Goal: Information Seeking & Learning: Compare options

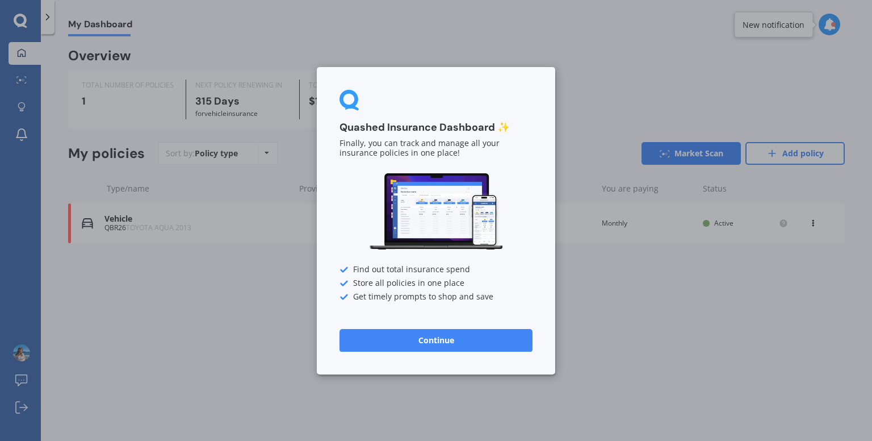
click at [464, 341] on button "Continue" at bounding box center [435, 339] width 193 height 23
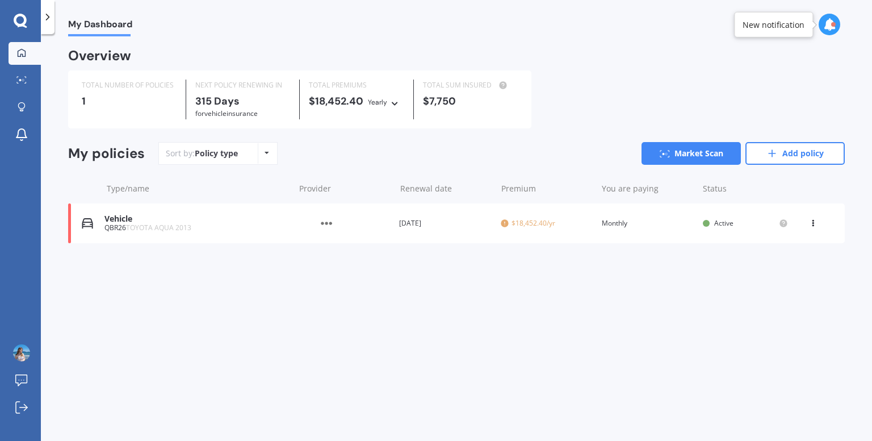
click at [813, 228] on div "View option View policy Delete" at bounding box center [814, 222] width 10 height 11
click at [789, 241] on div "View policy" at bounding box center [788, 244] width 112 height 23
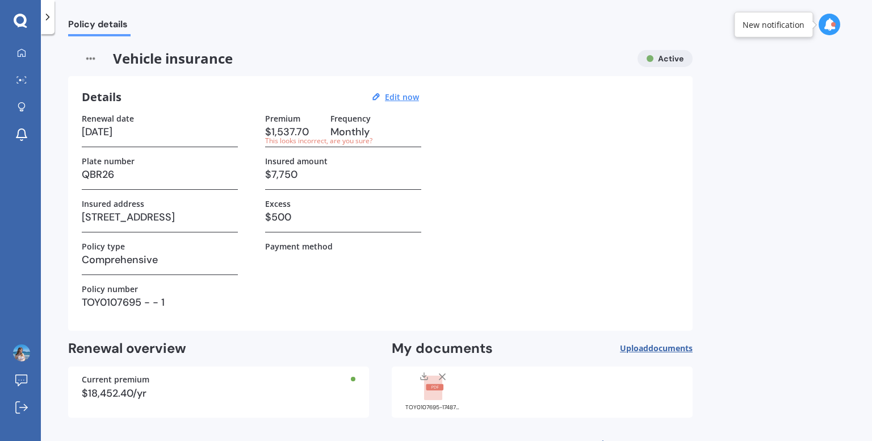
click at [285, 132] on h3 "$1,537.70" at bounding box center [293, 131] width 56 height 17
click at [400, 91] on div "Details Edit now" at bounding box center [252, 97] width 341 height 15
click at [399, 92] on u "Edit now" at bounding box center [402, 96] width 34 height 11
select select "07"
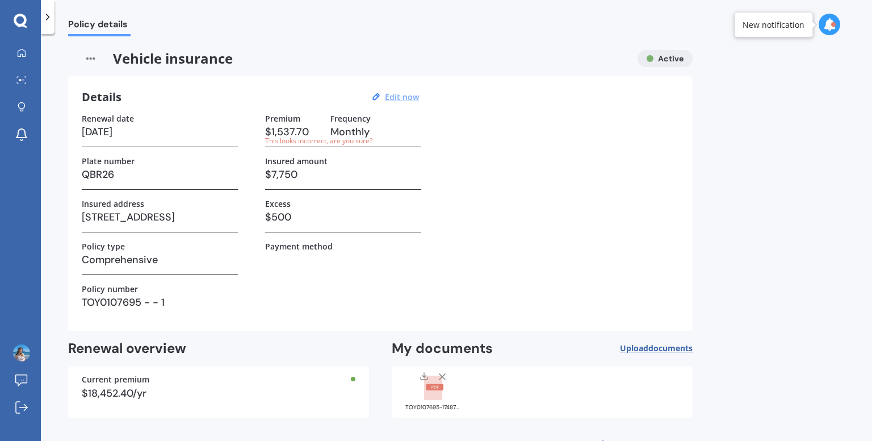
select select "2026"
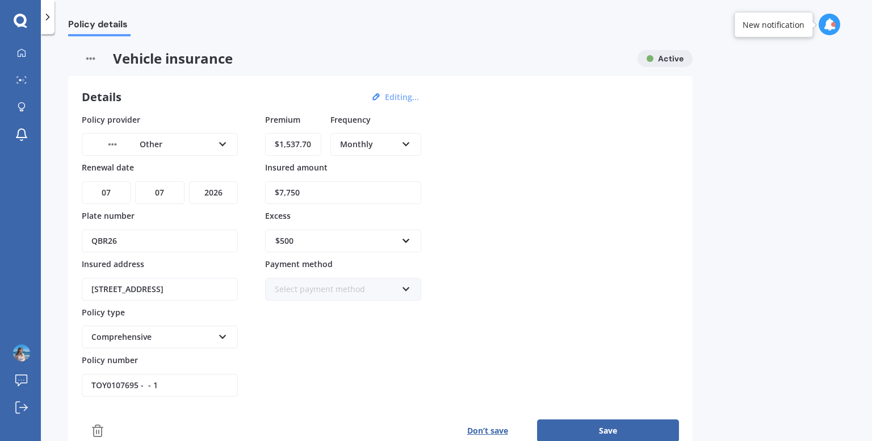
click at [378, 140] on div "Monthly" at bounding box center [368, 144] width 57 height 12
click at [354, 165] on span "Yearly" at bounding box center [352, 165] width 23 height 11
click at [607, 424] on button "Save" at bounding box center [608, 430] width 142 height 23
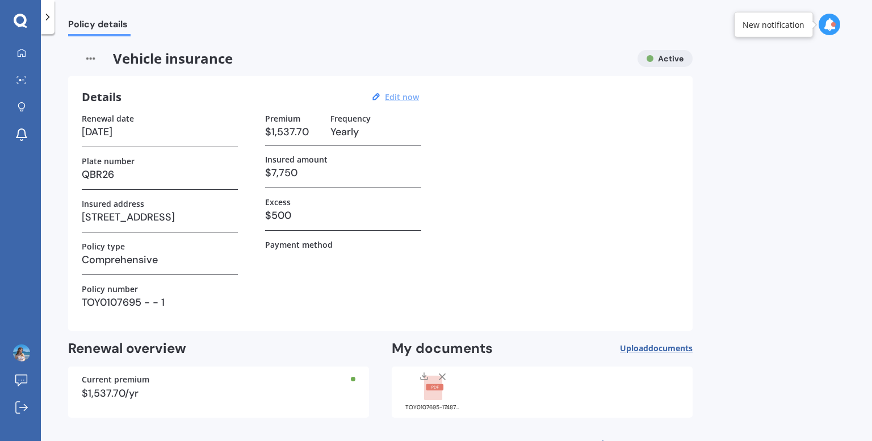
click at [45, 16] on icon at bounding box center [47, 16] width 11 height 11
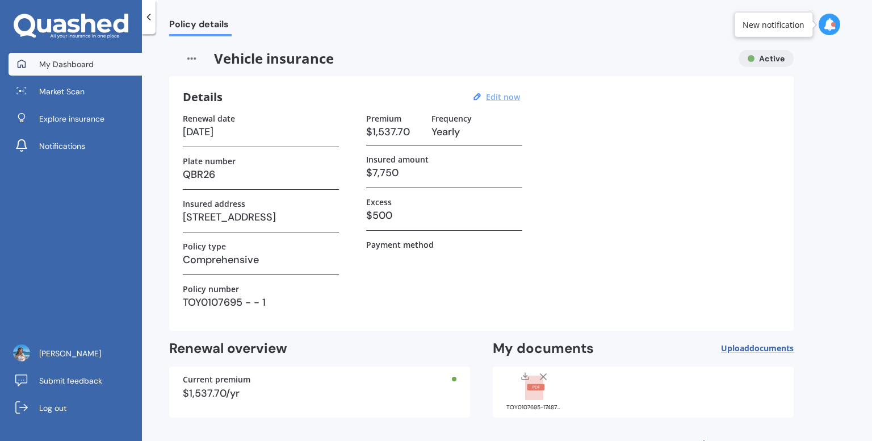
click at [65, 63] on span "My Dashboard" at bounding box center [66, 63] width 54 height 11
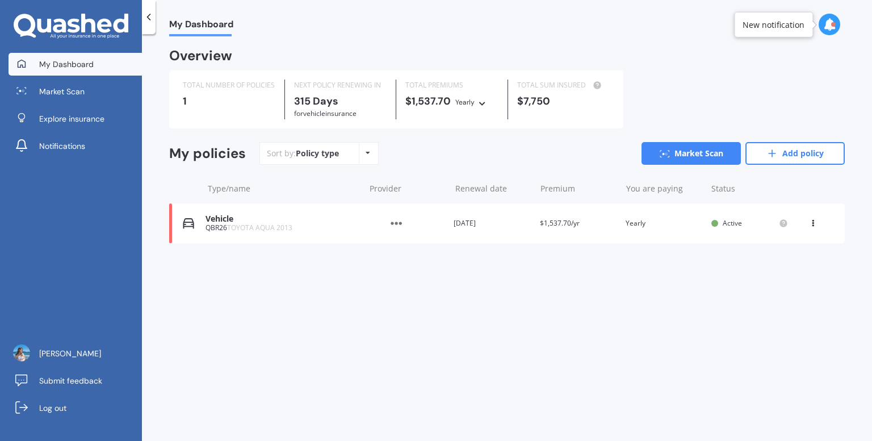
click at [143, 25] on div at bounding box center [149, 17] width 14 height 34
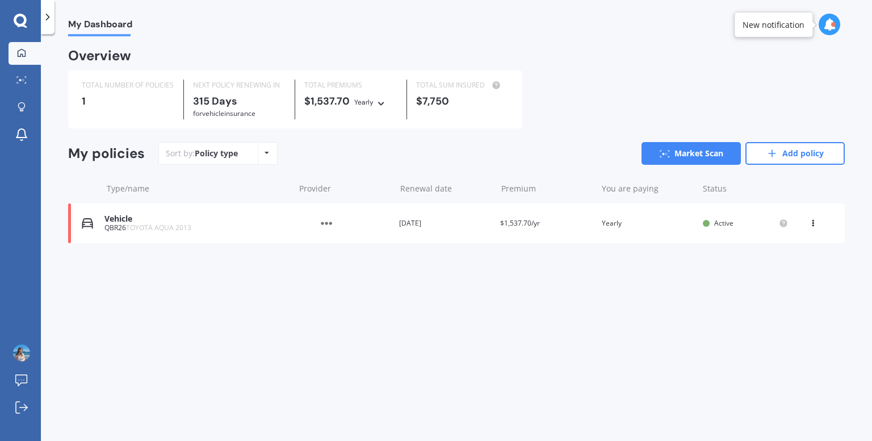
click at [315, 223] on img at bounding box center [326, 223] width 57 height 22
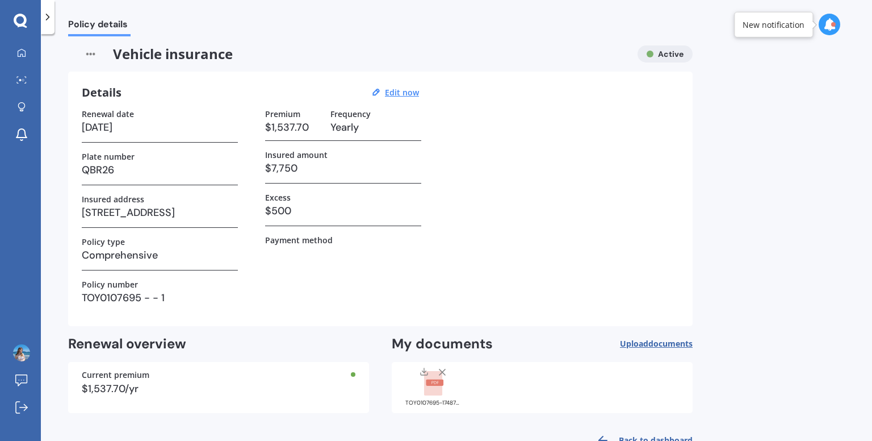
scroll to position [6, 0]
click at [397, 96] on u "Edit now" at bounding box center [402, 91] width 34 height 11
select select "07"
select select "2026"
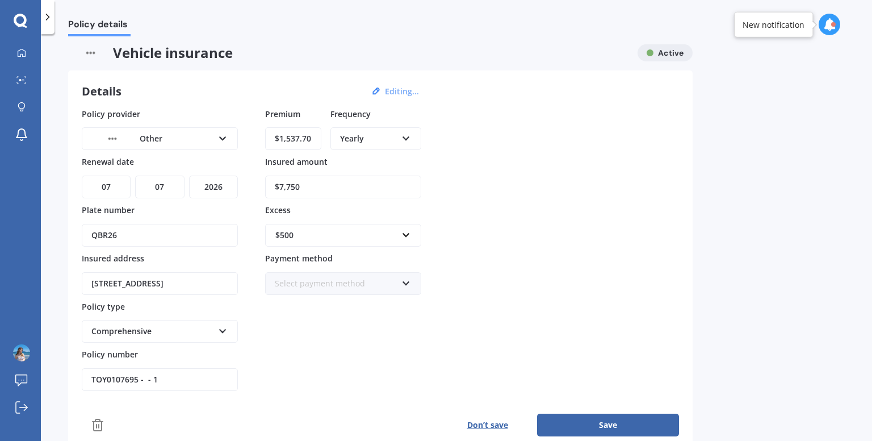
click at [183, 142] on div "Other" at bounding box center [152, 138] width 122 height 12
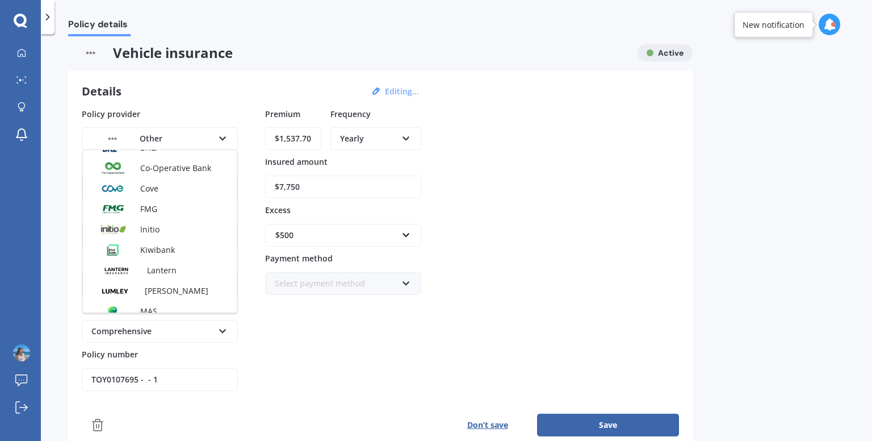
scroll to position [0, 0]
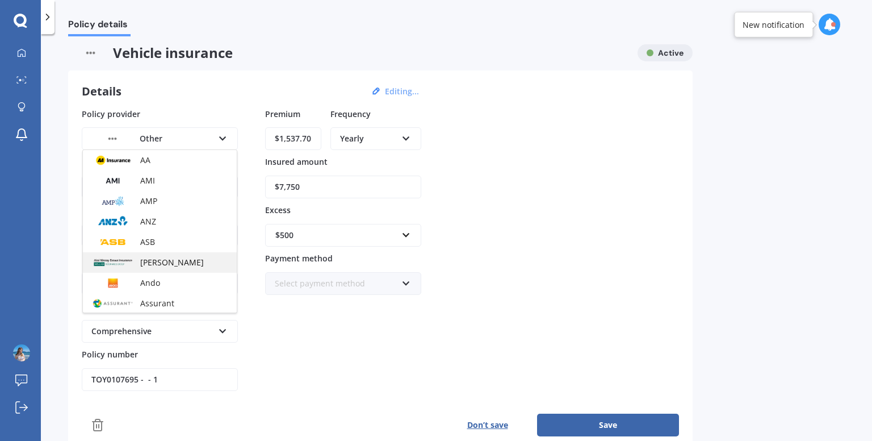
click at [165, 261] on span "[PERSON_NAME]" at bounding box center [172, 262] width 64 height 11
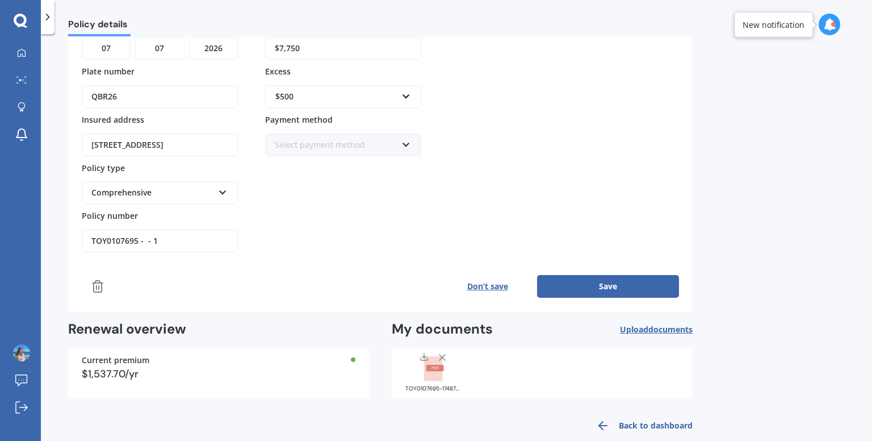
scroll to position [160, 0]
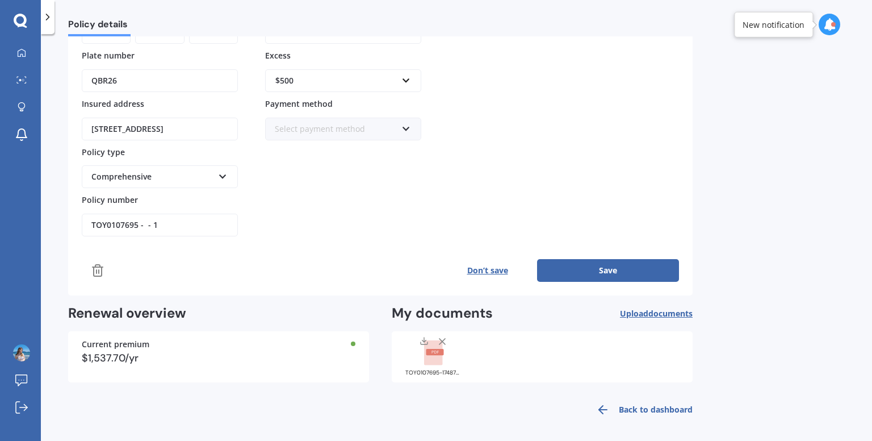
click at [597, 259] on button "Save" at bounding box center [608, 270] width 142 height 23
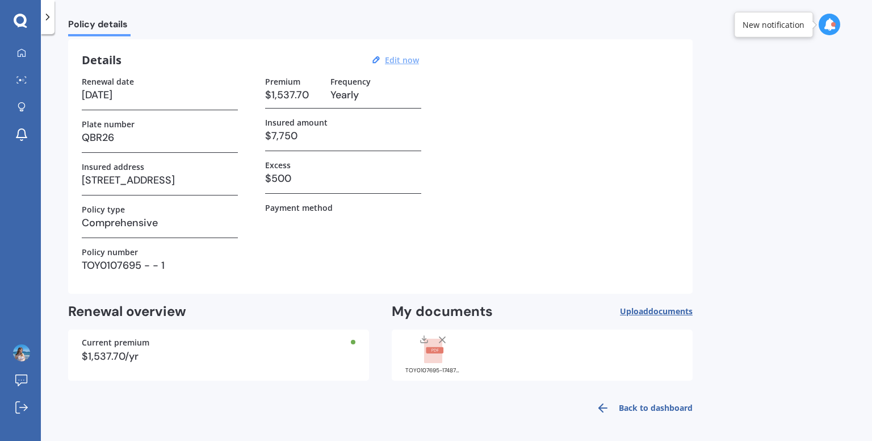
click at [626, 407] on link "Back to dashboard" at bounding box center [640, 407] width 103 height 27
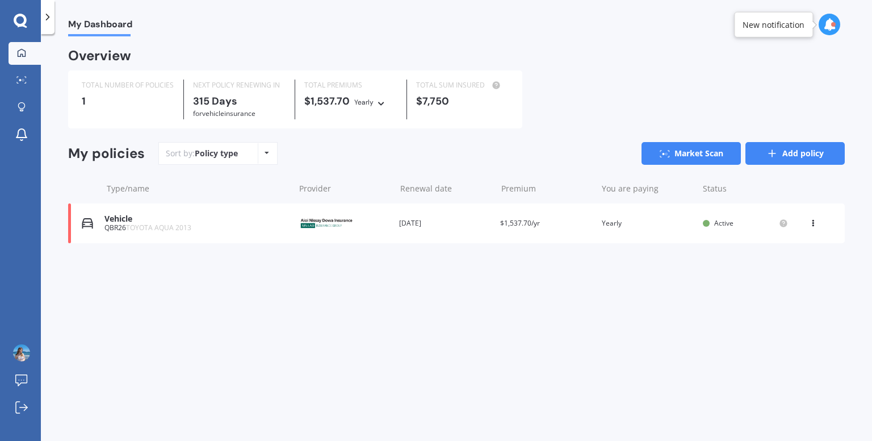
click at [768, 162] on link "Add policy" at bounding box center [794, 153] width 99 height 23
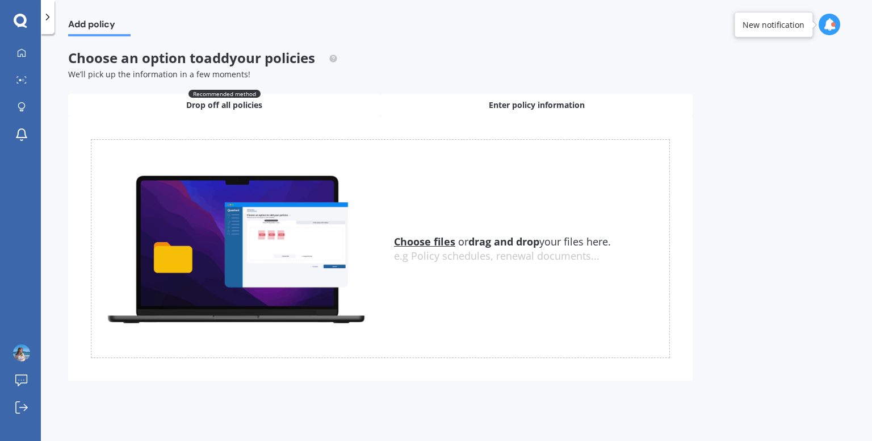
click at [468, 102] on div "Enter policy information" at bounding box center [536, 105] width 312 height 23
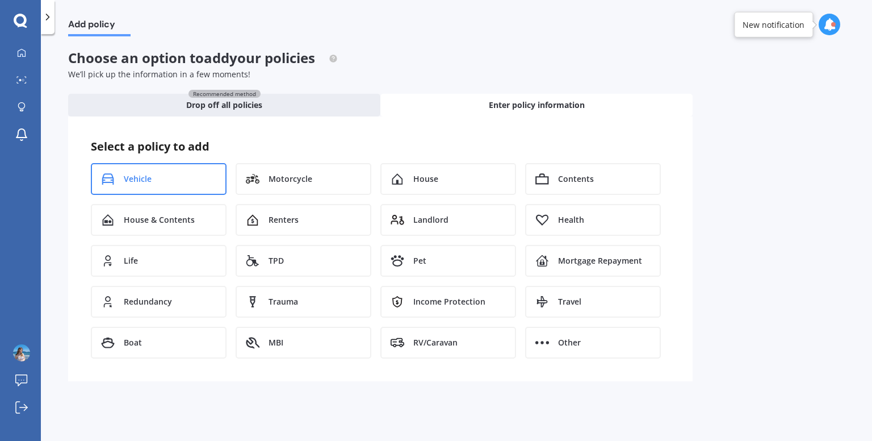
click at [190, 171] on div "Vehicle" at bounding box center [159, 179] width 136 height 32
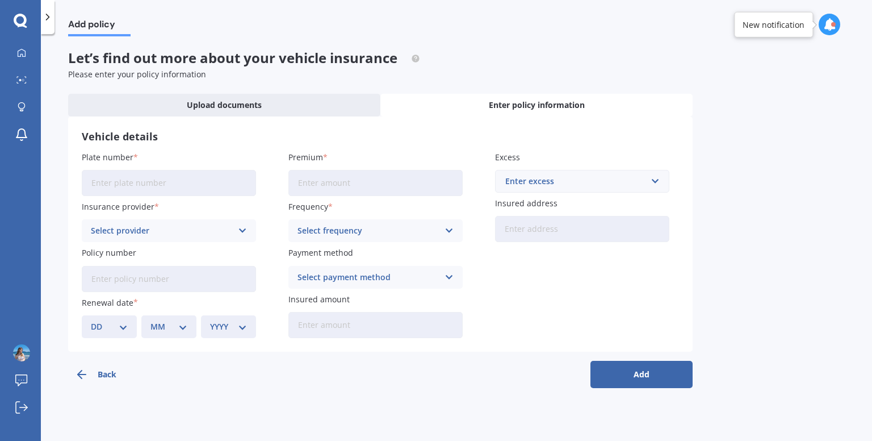
click at [185, 190] on input "Plate number" at bounding box center [169, 183] width 174 height 26
type input "DEJ32"
click at [341, 185] on input "Premium" at bounding box center [375, 183] width 174 height 26
click at [400, 150] on div "Vehicle details Plate number DEJ32 Insurance provider Select provider AA AMI AM…" at bounding box center [380, 233] width 624 height 235
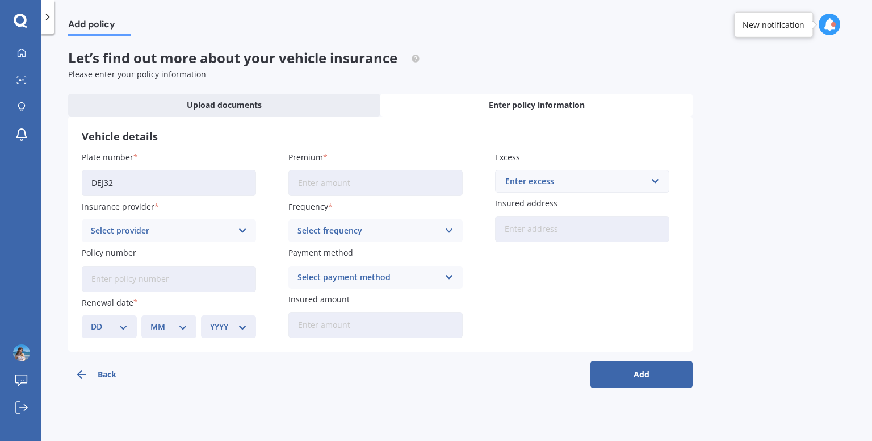
click at [368, 179] on input "Premium" at bounding box center [375, 183] width 174 height 26
type input "$60.00"
click at [338, 219] on div "Frequency Select frequency Yearly Six-Monthly Quarterly Monthly Fortnightly Wee…" at bounding box center [375, 220] width 174 height 41
click at [328, 239] on div "Select frequency Yearly Six-Monthly Quarterly Monthly Fortnightly Weekly" at bounding box center [375, 230] width 174 height 23
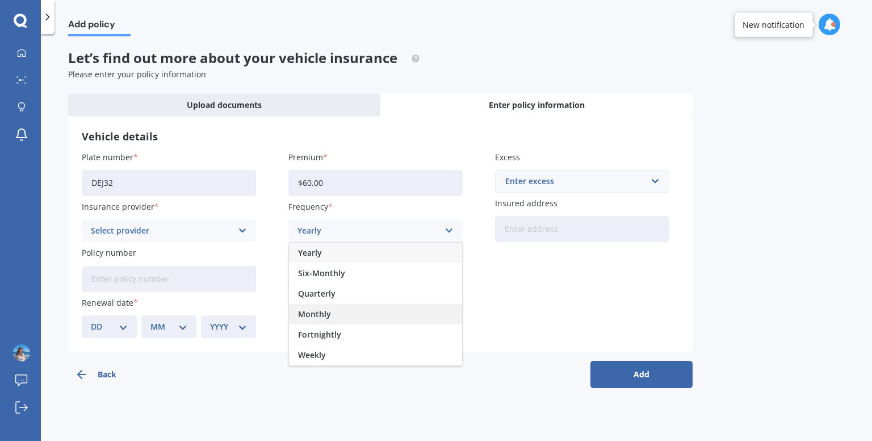
click at [324, 313] on span "Monthly" at bounding box center [314, 314] width 33 height 8
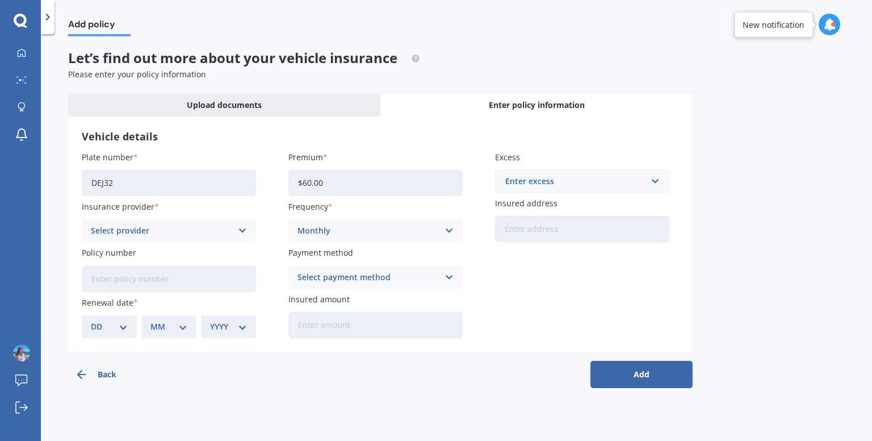
click at [206, 236] on div "Select provider" at bounding box center [161, 230] width 141 height 12
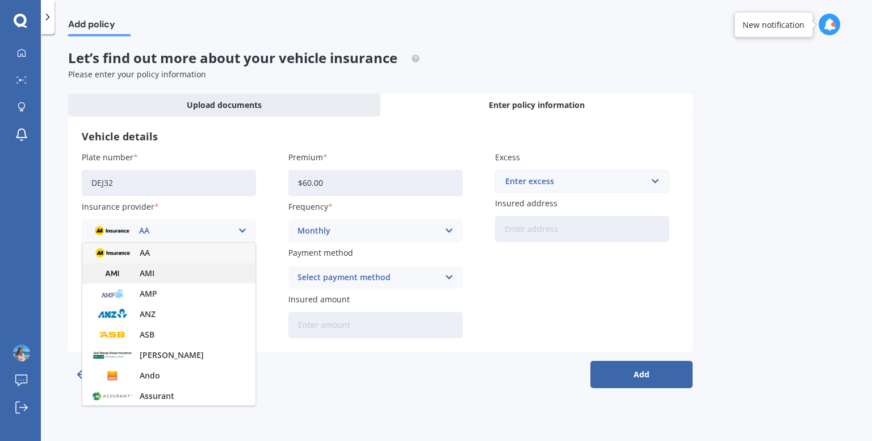
click at [159, 271] on div "AMI" at bounding box center [168, 273] width 173 height 20
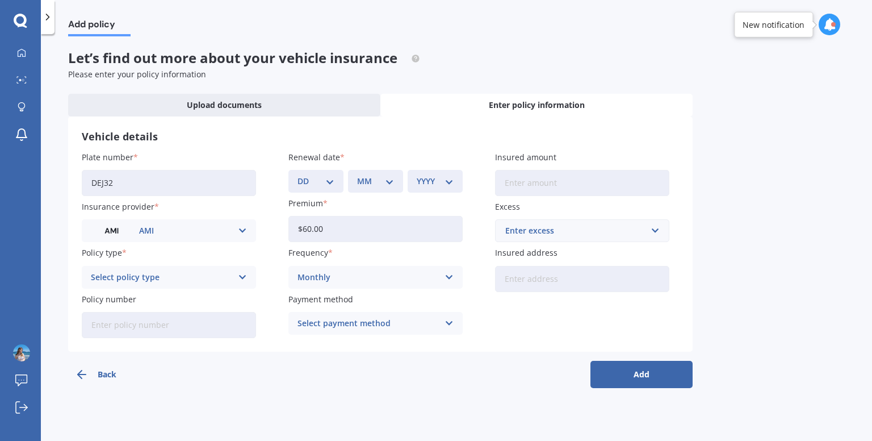
click at [326, 185] on select "DD 01 02 03 04 05 06 07 08 09 10 11 12 13 14 15 16 17 18 19 20 21 22 23 24 25 2…" at bounding box center [315, 181] width 37 height 12
select select "01"
click at [297, 175] on select "DD 01 02 03 04 05 06 07 08 09 10 11 12 13 14 15 16 17 18 19 20 21 22 23 24 25 2…" at bounding box center [315, 181] width 37 height 12
click at [368, 177] on select "MM 01 02 03 04 05 06 07 08 09 10 11 12" at bounding box center [375, 181] width 37 height 12
select select "10"
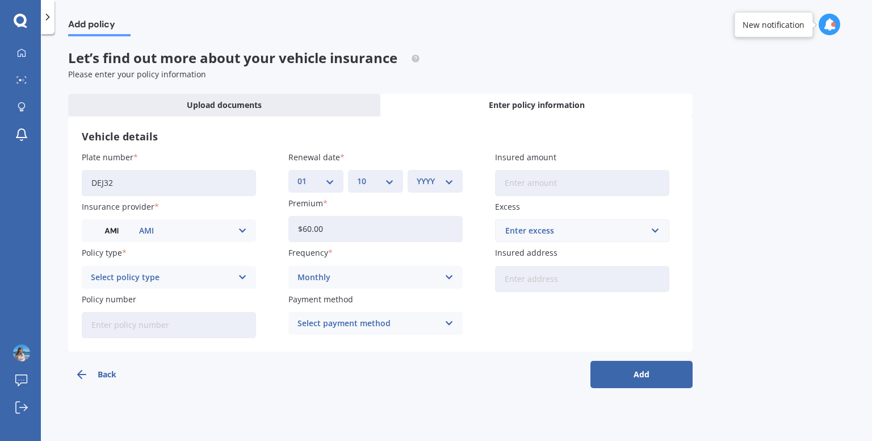
click at [357, 175] on select "MM 01 02 03 04 05 06 07 08 09 10 11 12" at bounding box center [375, 181] width 37 height 12
click at [427, 199] on label "Premium" at bounding box center [373, 203] width 170 height 12
click at [427, 216] on input "$60.00" at bounding box center [375, 229] width 174 height 26
click at [435, 180] on select "YYYY 2027 2026 2025 2024 2023 2022 2021 2020 2019 2018 2017 2016 2015 2014 2013…" at bounding box center [435, 181] width 37 height 12
select select "2025"
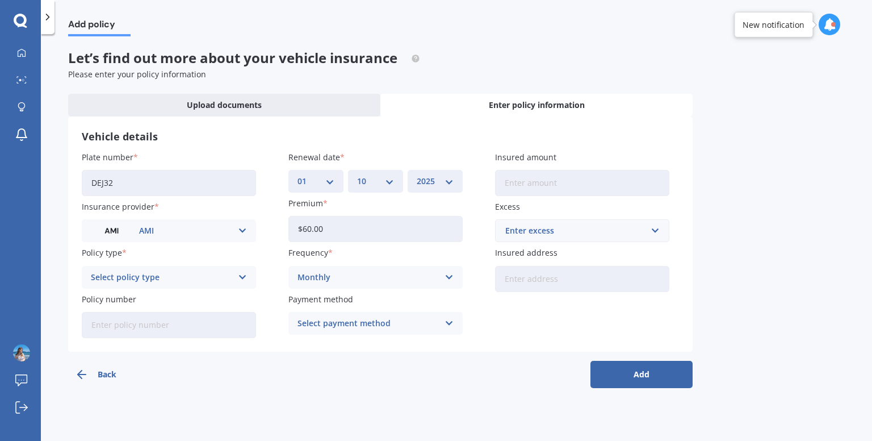
click at [417, 175] on select "YYYY 2027 2026 2025 2024 2023 2022 2021 2020 2019 2018 2017 2016 2015 2014 2013…" at bounding box center [435, 181] width 37 height 12
click at [531, 186] on input "Insured amount" at bounding box center [582, 183] width 174 height 26
type input "$4,000"
click at [552, 224] on div "Enter excess" at bounding box center [575, 230] width 140 height 12
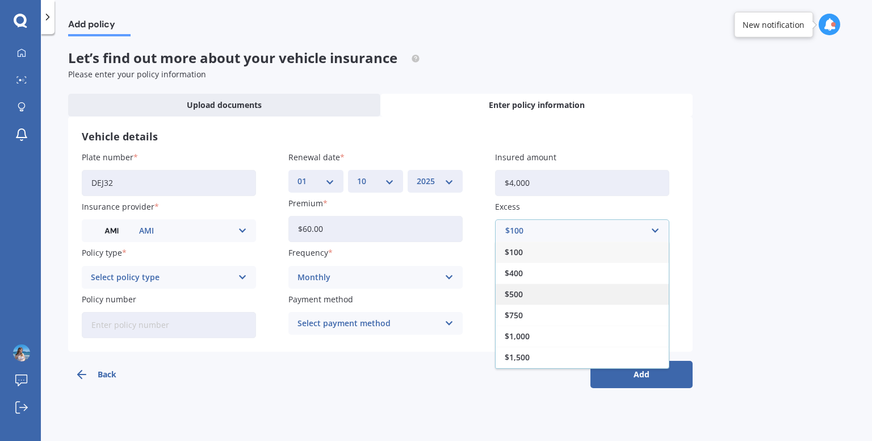
click at [522, 293] on span "$500" at bounding box center [514, 294] width 18 height 8
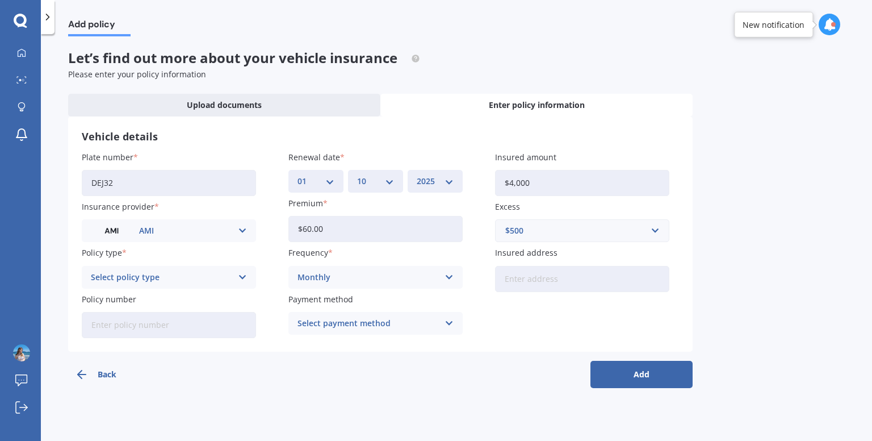
click at [207, 274] on div "Select policy type" at bounding box center [161, 277] width 141 height 12
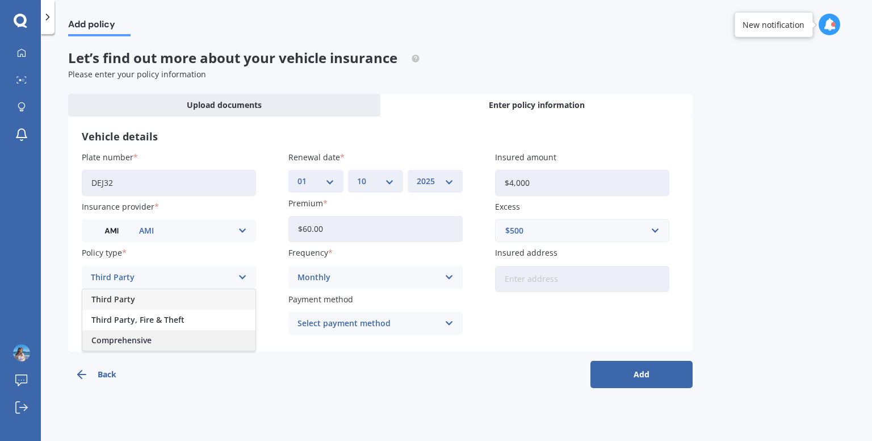
click at [141, 341] on span "Comprehensive" at bounding box center [121, 340] width 60 height 8
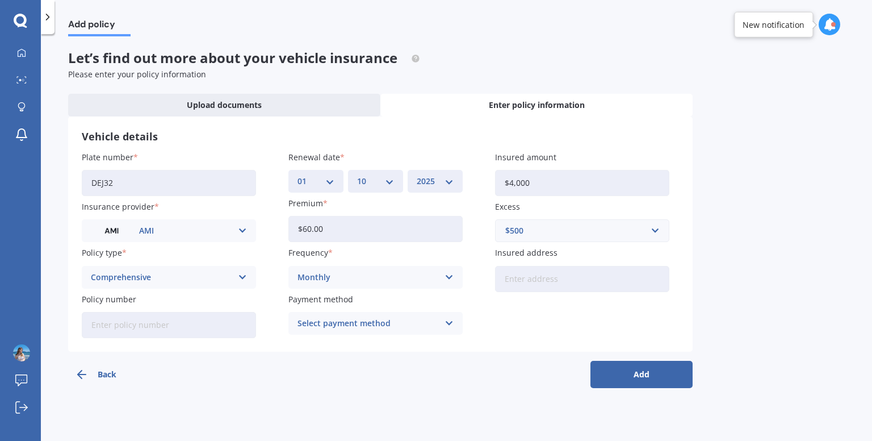
click at [546, 279] on input "Insured address" at bounding box center [582, 279] width 174 height 26
type input "[STREET_ADDRESS]"
click at [222, 318] on input "Policy number" at bounding box center [169, 325] width 174 height 26
click at [361, 357] on div "Back Add" at bounding box center [380, 369] width 624 height 36
click at [644, 380] on button "Add" at bounding box center [641, 373] width 102 height 27
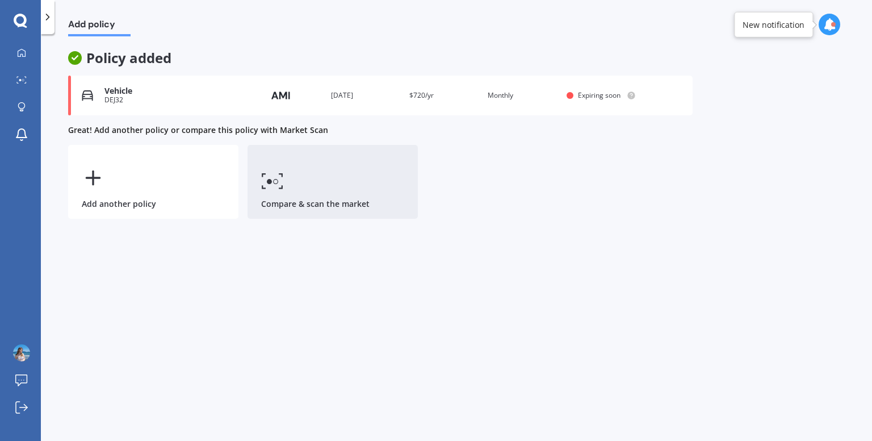
click at [339, 198] on link "Compare & scan the market" at bounding box center [333, 182] width 170 height 74
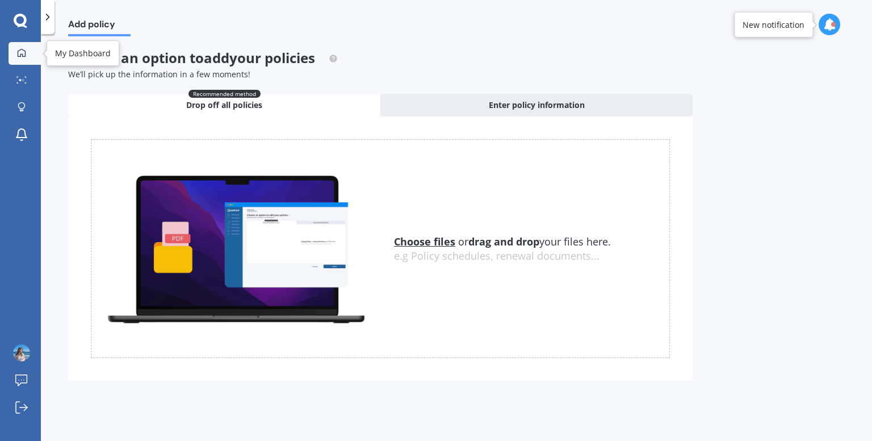
click at [24, 61] on link "My Dashboard" at bounding box center [25, 53] width 32 height 23
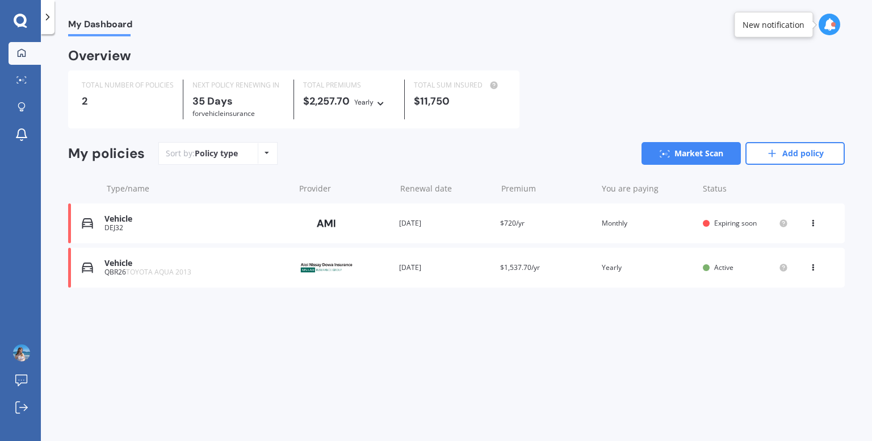
click at [652, 230] on div "Vehicle DEJ32 Provider Renewal date [DATE] Premium $720/yr You are paying Month…" at bounding box center [456, 223] width 777 height 40
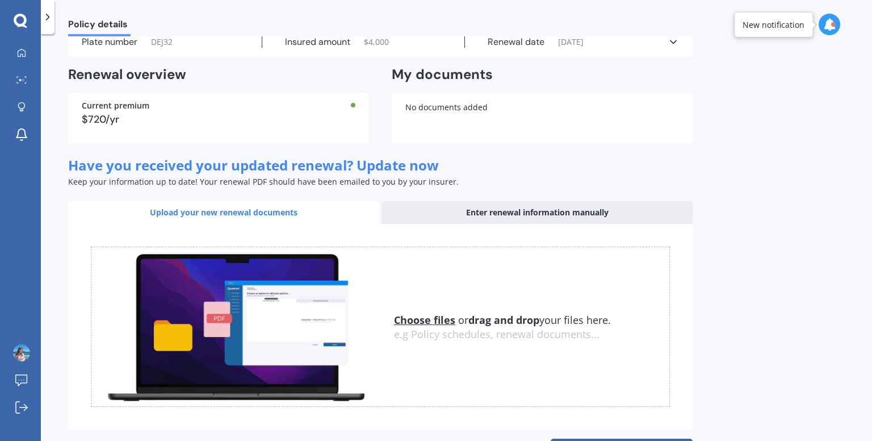
click at [422, 217] on div "Enter renewal information manually" at bounding box center [536, 212] width 311 height 23
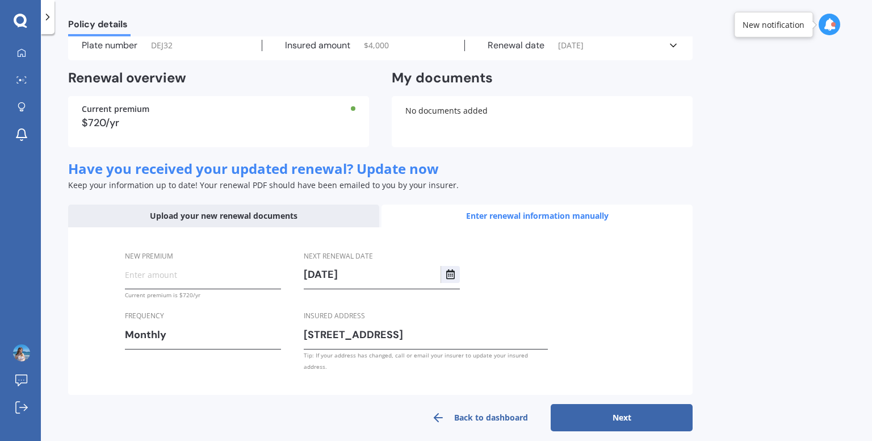
click at [473, 404] on link "Back to dashboard" at bounding box center [480, 417] width 142 height 27
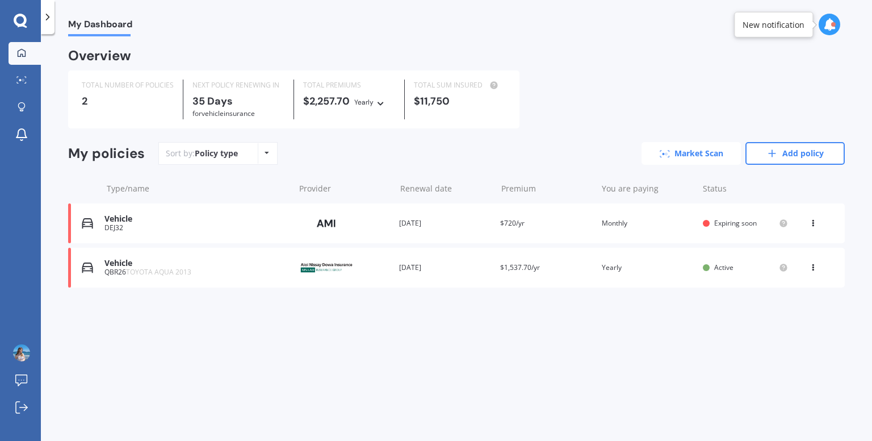
click at [718, 158] on link "Market Scan" at bounding box center [691, 153] width 99 height 23
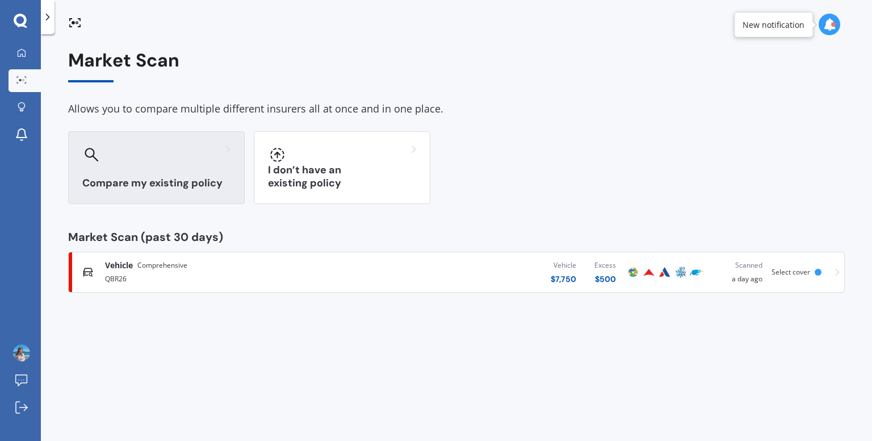
click at [220, 170] on div "Compare my existing policy" at bounding box center [156, 167] width 177 height 73
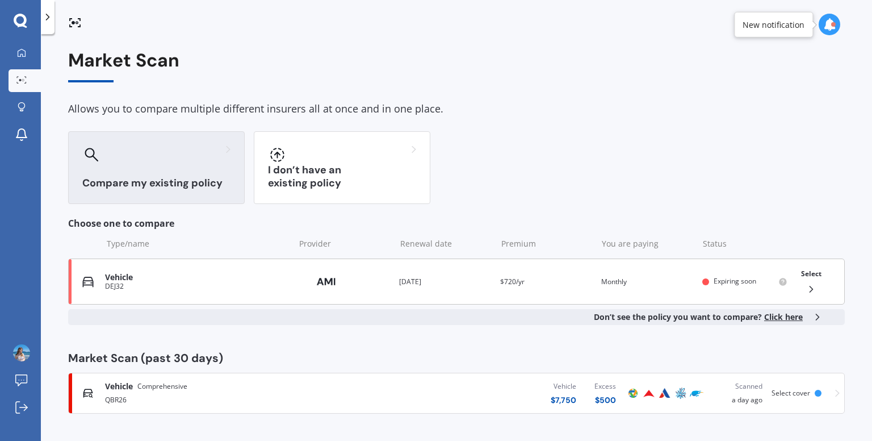
click at [197, 287] on div "DEJ32" at bounding box center [197, 286] width 184 height 8
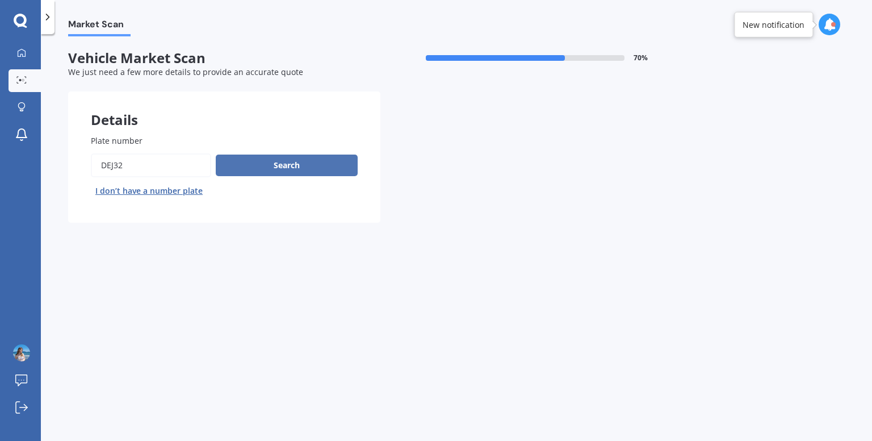
click at [290, 170] on button "Search" at bounding box center [287, 165] width 142 height 22
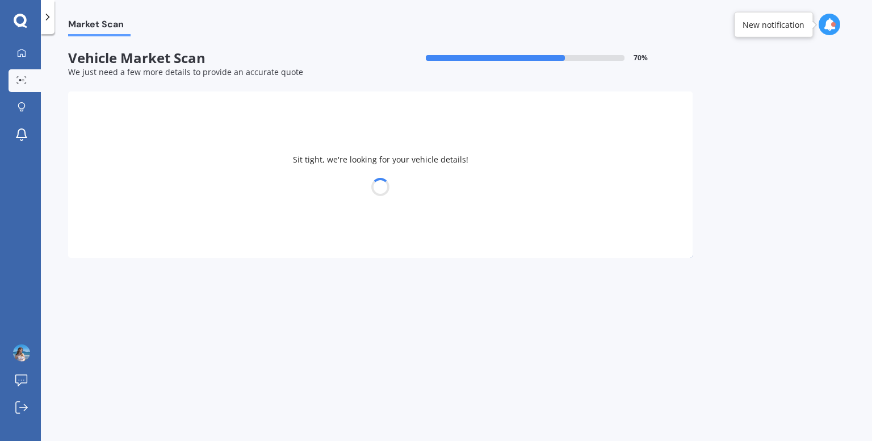
select select "TOYOTA"
select select "ALTEZZA"
select select "04"
select select "12"
select select "2001"
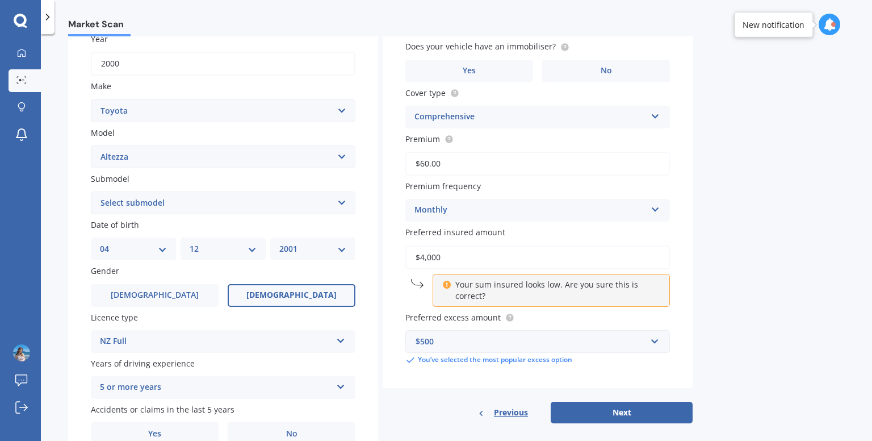
scroll to position [172, 0]
click at [427, 262] on input "$4,000" at bounding box center [537, 257] width 265 height 24
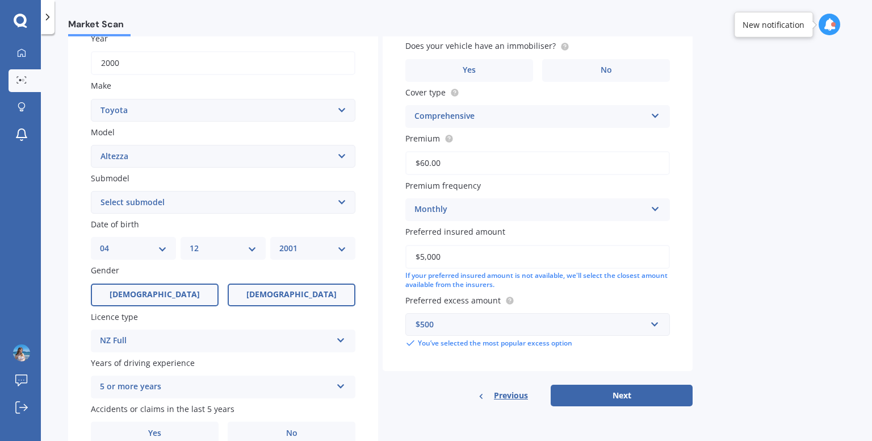
type input "$5,000"
click at [179, 296] on label "[DEMOGRAPHIC_DATA]" at bounding box center [155, 294] width 128 height 23
click at [0, 0] on input "[DEMOGRAPHIC_DATA]" at bounding box center [0, 0] width 0 height 0
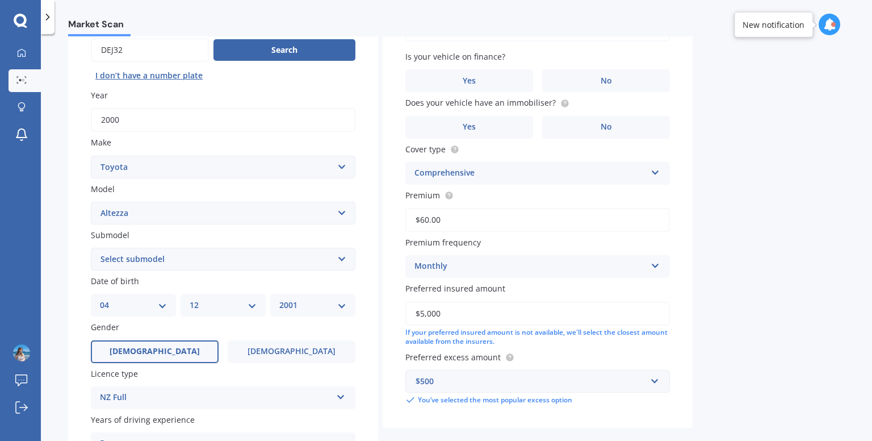
scroll to position [115, 0]
click at [159, 251] on select "Select submodel (All other) Gita RS200Z" at bounding box center [223, 259] width 265 height 23
select select "RS200Z"
click at [91, 248] on select "Select submodel (All other) Gita RS200Z" at bounding box center [223, 259] width 265 height 23
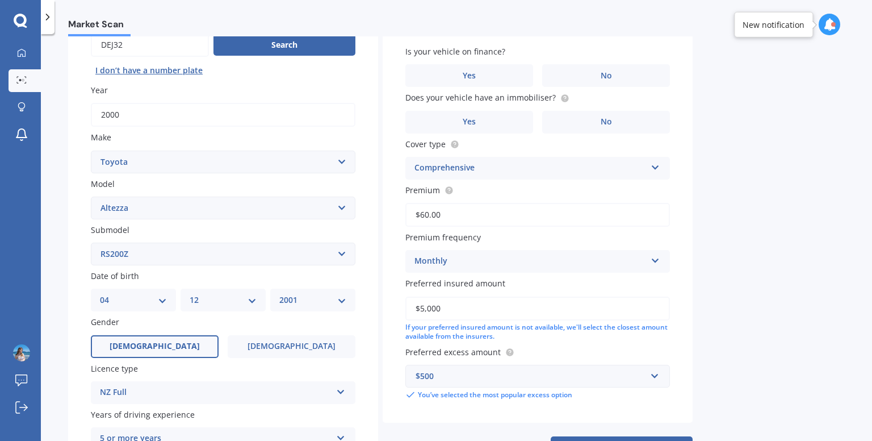
scroll to position [111, 0]
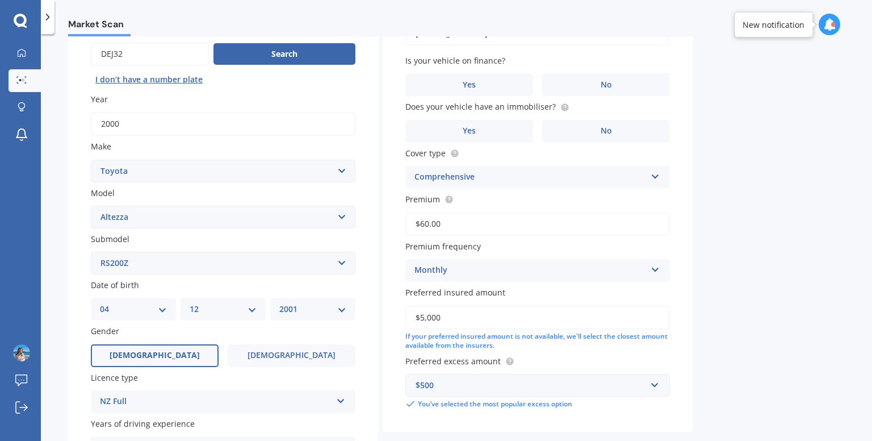
click at [153, 310] on select "DD 01 02 03 04 05 06 07 08 09 10 11 12 13 14 15 16 17 18 19 20 21 22 23 24 25 2…" at bounding box center [133, 309] width 67 height 12
select select "10"
click at [100, 303] on select "DD 01 02 03 04 05 06 07 08 09 10 11 12 13 14 15 16 17 18 19 20 21 22 23 24 25 2…" at bounding box center [133, 309] width 67 height 12
click at [201, 307] on select "MM 01 02 03 04 05 06 07 08 09 10 11 12" at bounding box center [223, 309] width 67 height 12
select select "11"
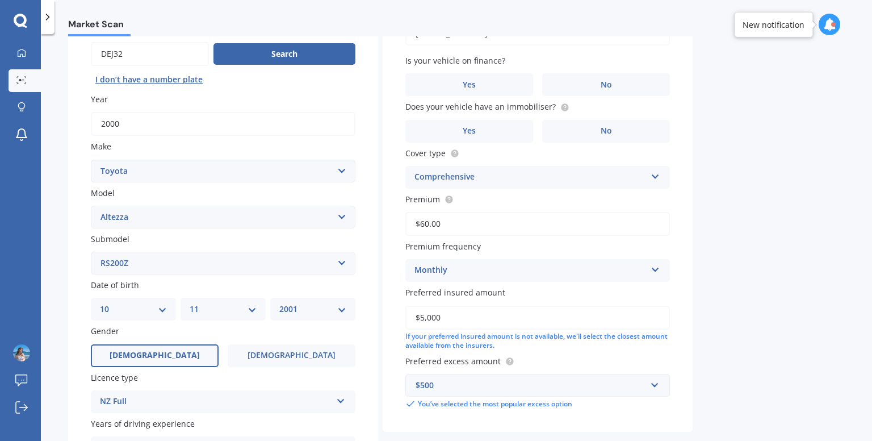
click at [190, 303] on select "MM 01 02 03 04 05 06 07 08 09 10 11 12" at bounding box center [223, 309] width 67 height 12
click at [290, 323] on div "Plate number Search I don’t have a number plate Year [DATE] Make Select make AC…" at bounding box center [223, 264] width 310 height 527
click at [308, 309] on select "YYYY 2025 2024 2023 2022 2021 2020 2019 2018 2017 2016 2015 2014 2013 2012 2011…" at bounding box center [312, 309] width 67 height 12
select select "2000"
click at [279, 303] on select "YYYY 2025 2024 2023 2022 2021 2020 2019 2018 2017 2016 2015 2014 2013 2012 2011…" at bounding box center [312, 309] width 67 height 12
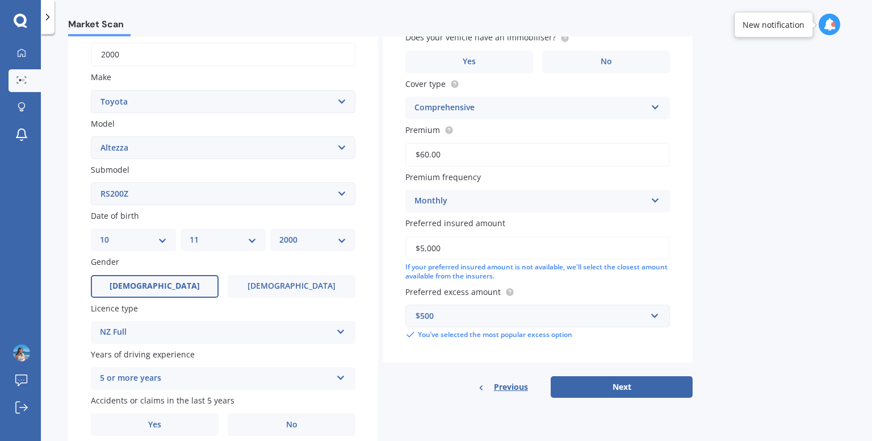
scroll to position [228, 0]
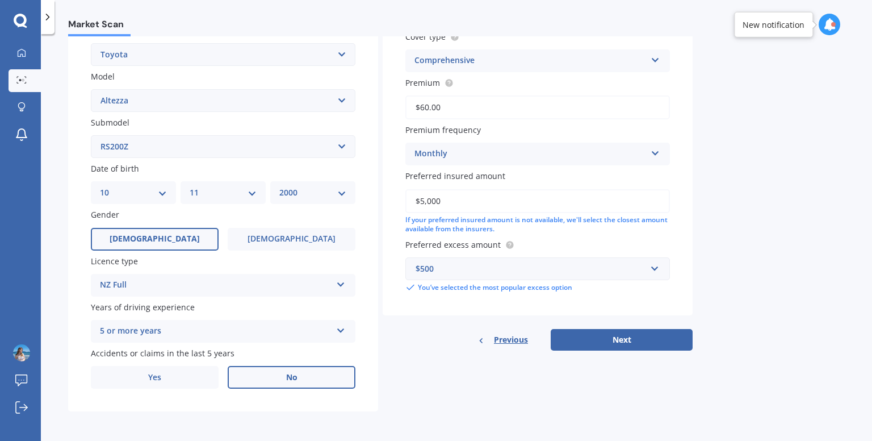
click at [294, 380] on span "No" at bounding box center [291, 377] width 11 height 10
click at [0, 0] on input "No" at bounding box center [0, 0] width 0 height 0
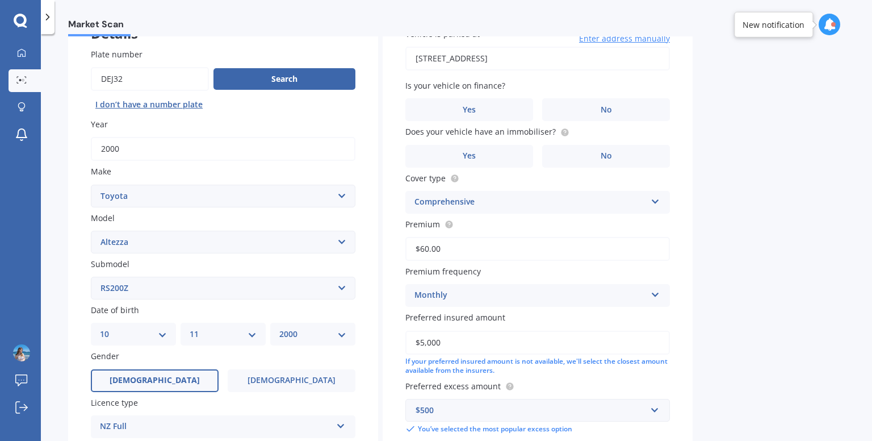
scroll to position [87, 0]
click at [597, 112] on label "No" at bounding box center [606, 109] width 128 height 23
click at [0, 0] on input "No" at bounding box center [0, 0] width 0 height 0
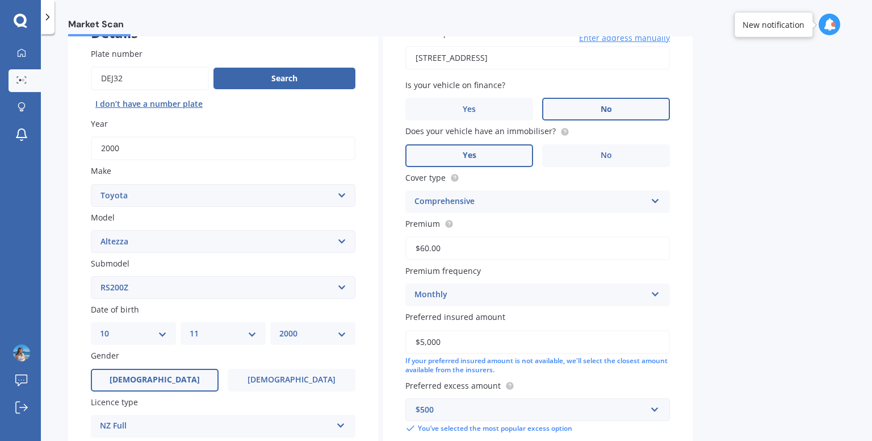
click at [476, 157] on label "Yes" at bounding box center [469, 155] width 128 height 23
click at [0, 0] on input "Yes" at bounding box center [0, 0] width 0 height 0
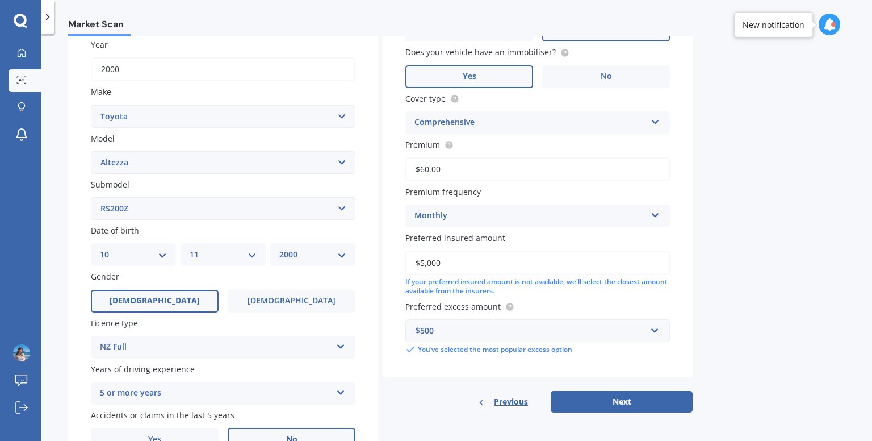
scroll to position [166, 0]
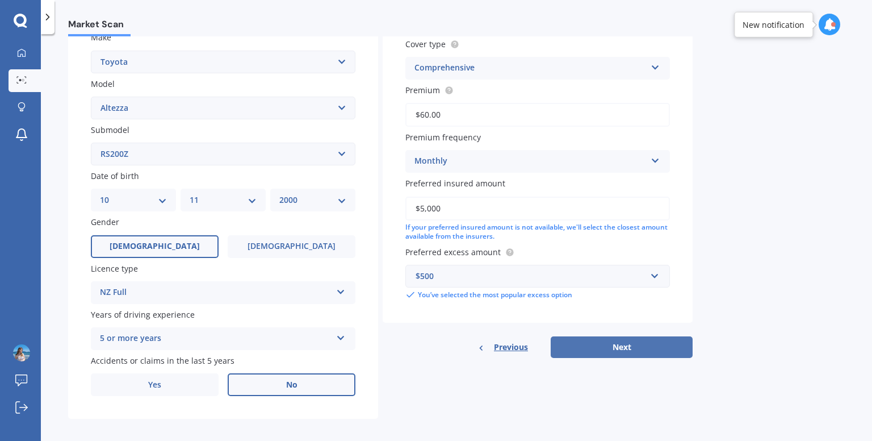
click at [622, 343] on button "Next" at bounding box center [622, 347] width 142 height 22
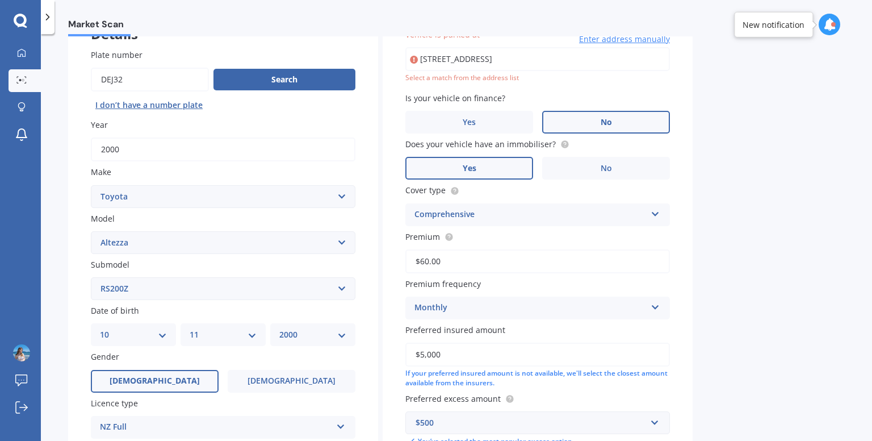
scroll to position [77, 0]
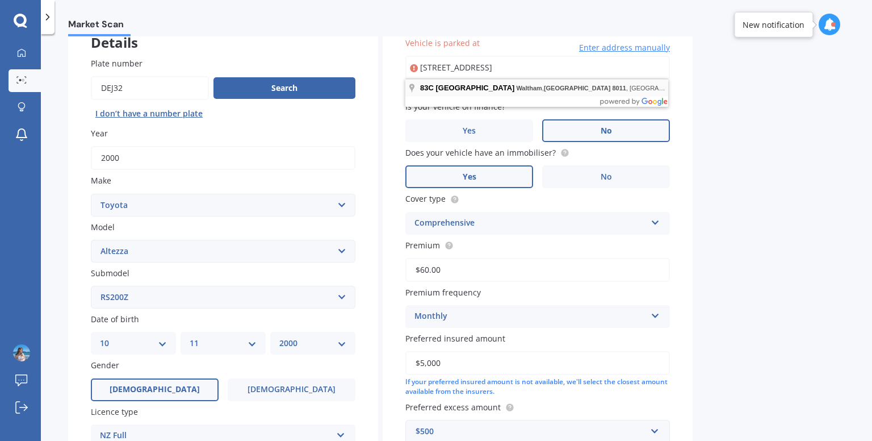
type input "[STREET_ADDRESS]"
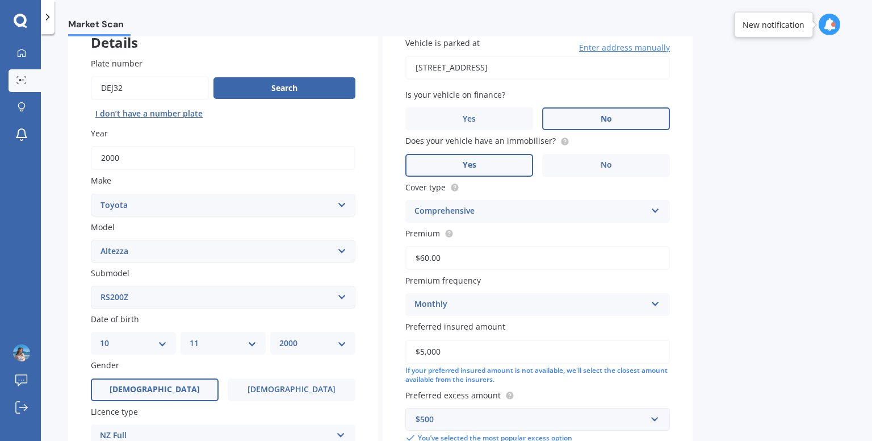
scroll to position [228, 0]
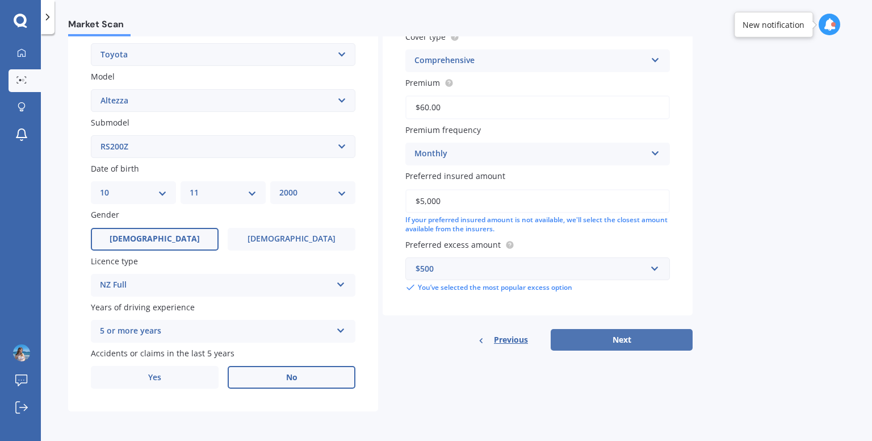
click at [611, 332] on button "Next" at bounding box center [622, 340] width 142 height 22
select select "10"
select select "11"
select select "2000"
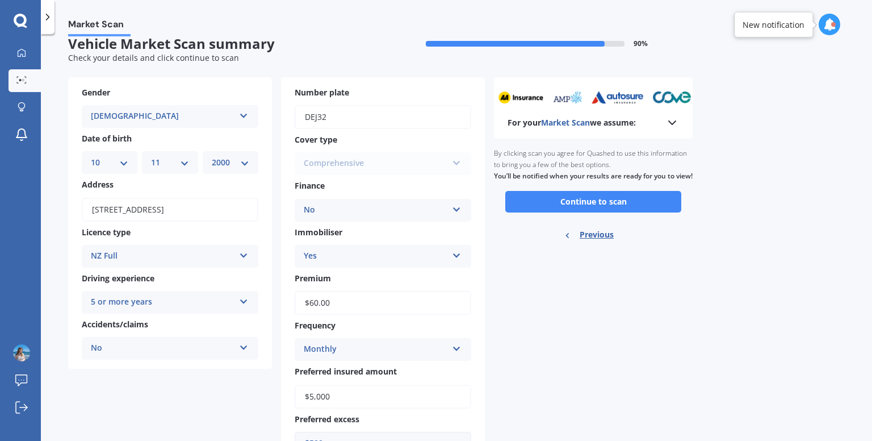
scroll to position [0, 0]
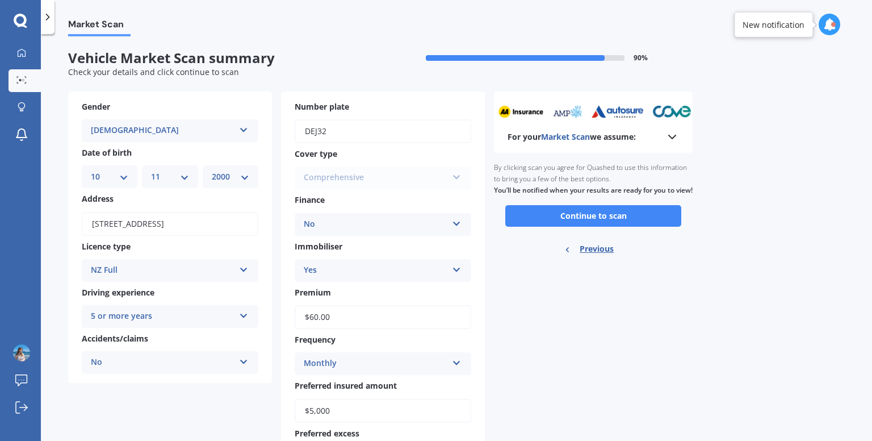
click at [672, 141] on icon at bounding box center [672, 137] width 14 height 14
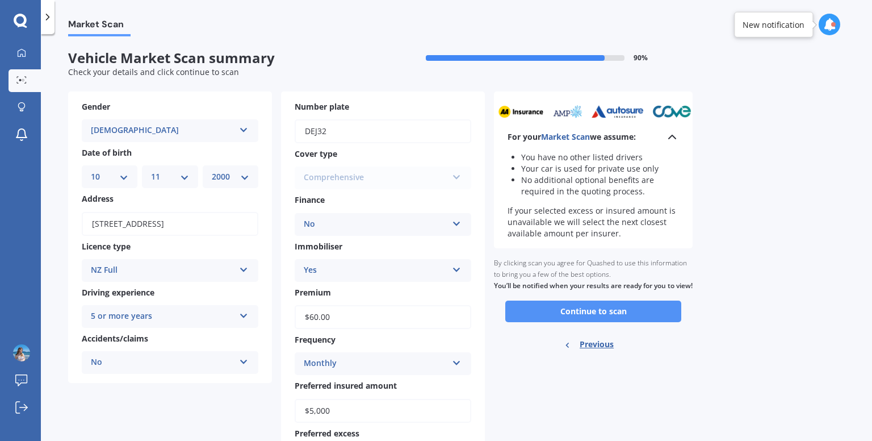
click at [579, 322] on button "Continue to scan" at bounding box center [593, 311] width 176 height 22
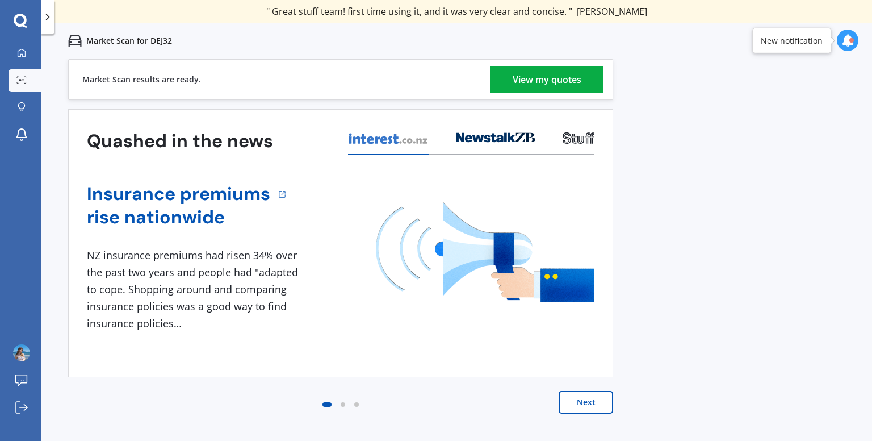
click at [557, 85] on div "View my quotes" at bounding box center [547, 79] width 69 height 27
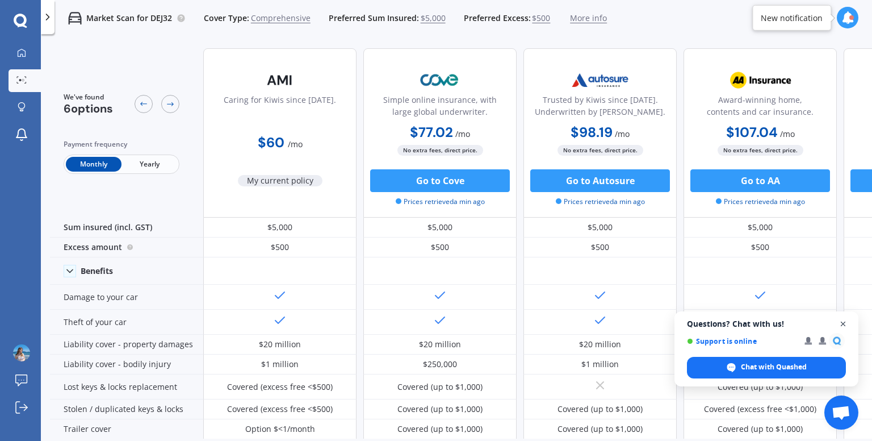
click at [841, 324] on span "Open chat" at bounding box center [843, 324] width 14 height 14
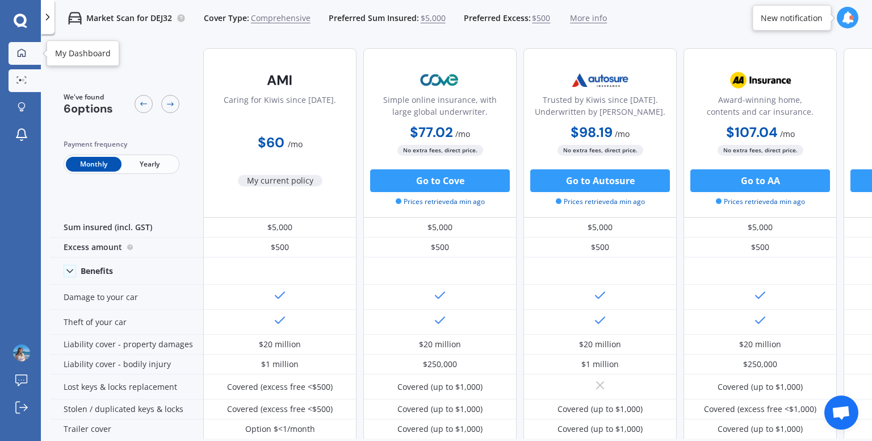
click at [18, 51] on icon at bounding box center [22, 52] width 8 height 8
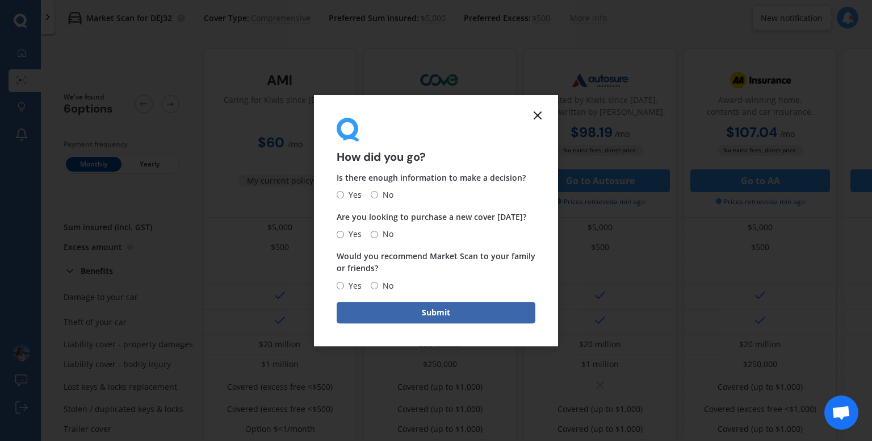
click at [346, 194] on span "Yes" at bounding box center [353, 195] width 18 height 14
click at [344, 194] on input "Yes" at bounding box center [340, 194] width 7 height 7
radio input "true"
click at [343, 236] on input "Yes" at bounding box center [340, 233] width 7 height 7
radio input "true"
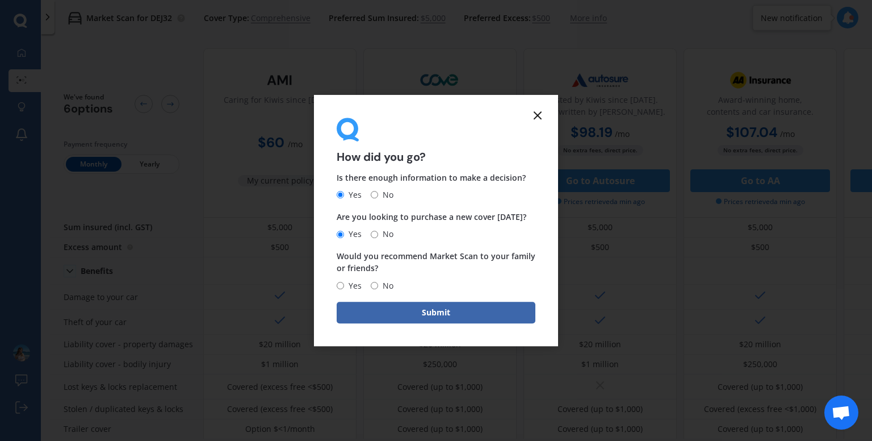
click at [345, 281] on span "Yes" at bounding box center [353, 286] width 18 height 14
click at [344, 282] on input "Yes" at bounding box center [340, 285] width 7 height 7
radio input "true"
click at [381, 305] on button "Submit" at bounding box center [436, 312] width 199 height 22
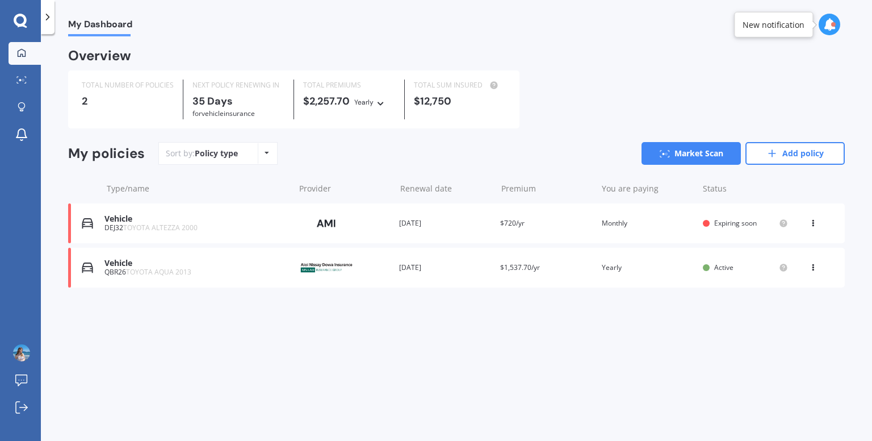
click at [195, 267] on div "Vehicle" at bounding box center [196, 263] width 185 height 10
click at [392, 285] on div "Vehicle QBR26 TOYOTA AQUA 2013 Provider Renewal date [DATE] Premium $1,537.70/y…" at bounding box center [456, 268] width 777 height 40
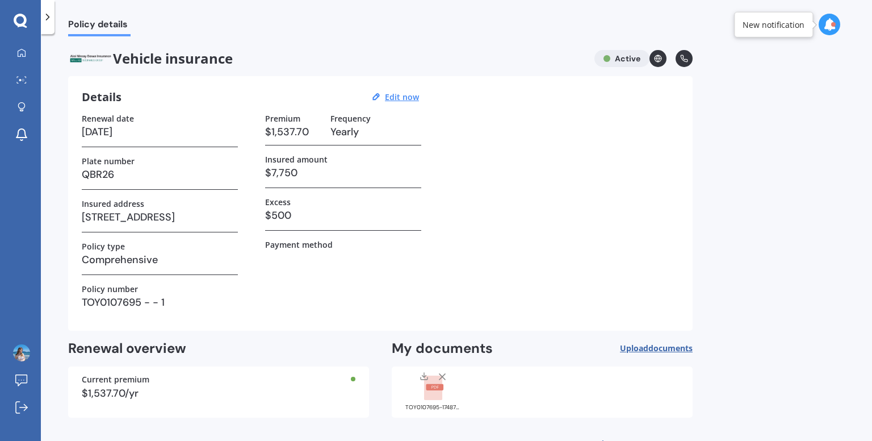
click at [50, 24] on div at bounding box center [48, 17] width 14 height 34
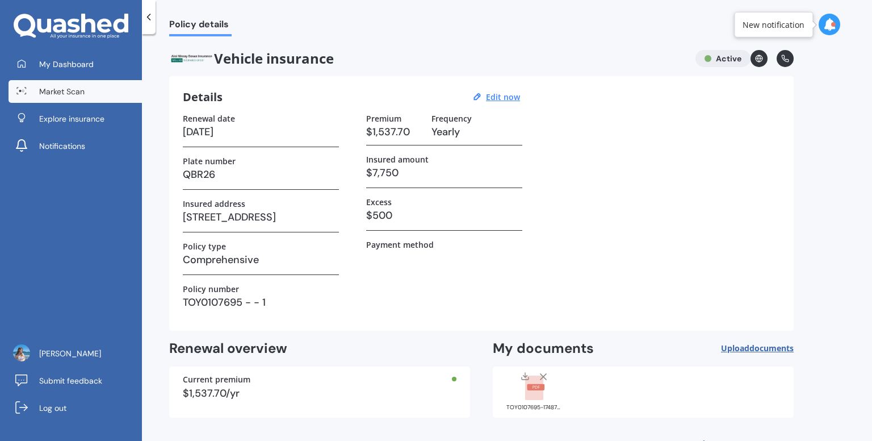
click at [66, 99] on link "Market Scan" at bounding box center [75, 91] width 133 height 23
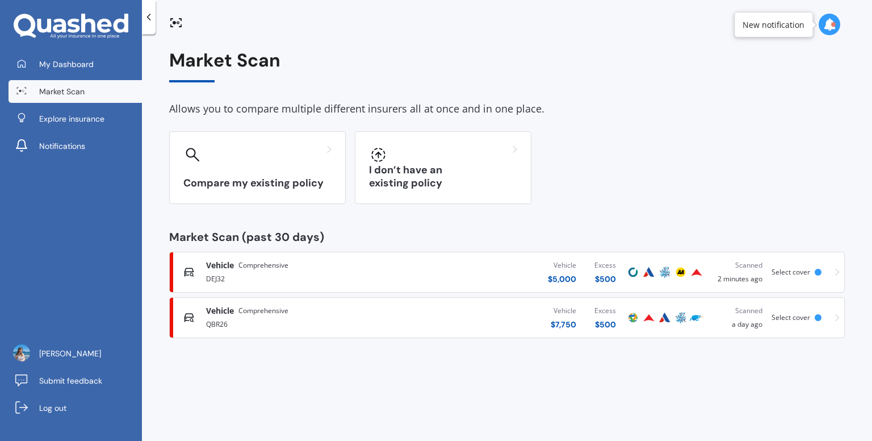
click at [301, 323] on div "QBR26" at bounding box center [305, 323] width 198 height 14
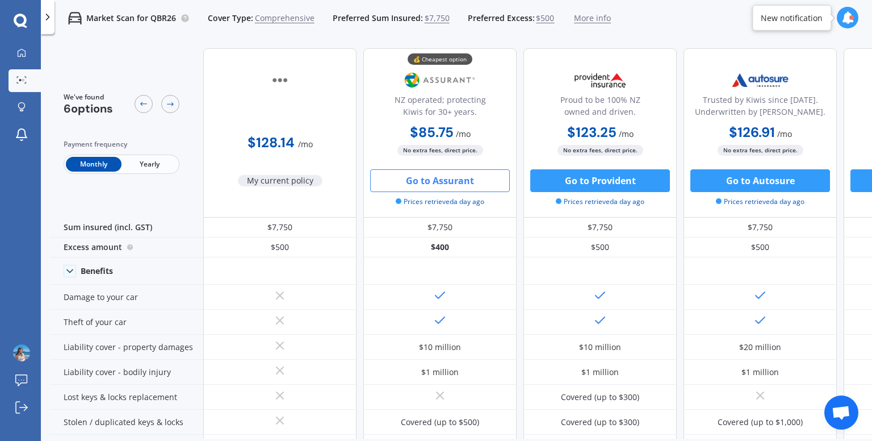
click at [455, 187] on button "Go to Assurant" at bounding box center [440, 180] width 140 height 23
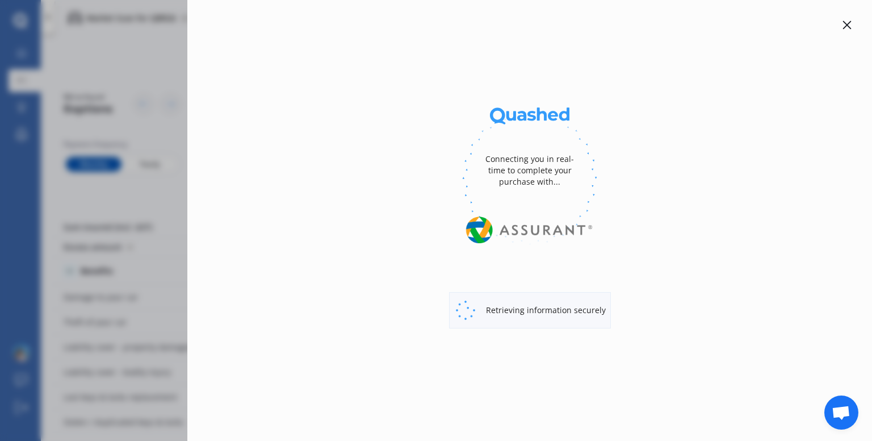
select select "full"
select select "0"
select select "Canterbury"
select select "TOYOTA"
select select "AQUA"
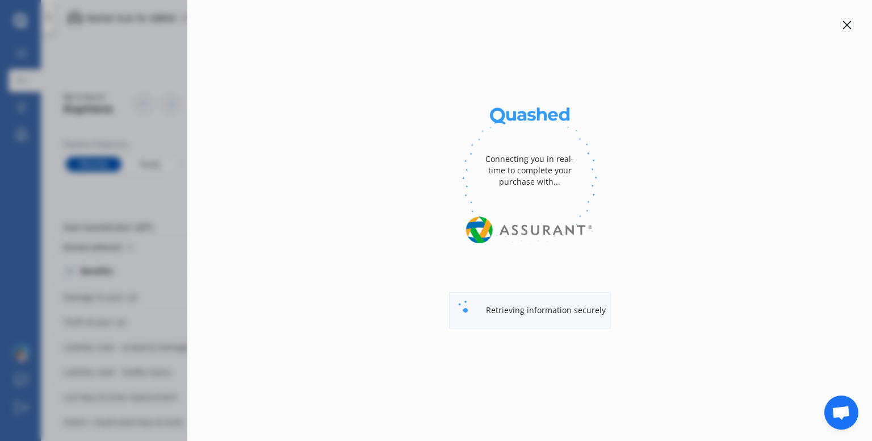
select select "HYBRID"
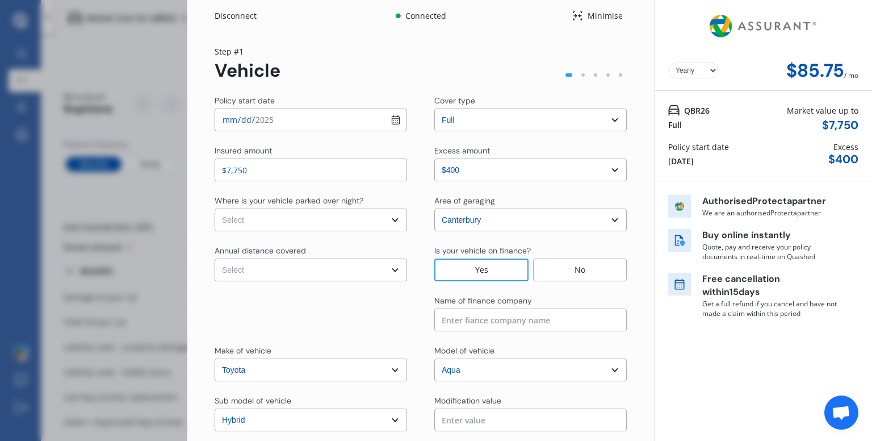
select select "Monthly"
click at [786, 291] on p "Free cancellation [DATE]" at bounding box center [770, 285] width 136 height 26
